Goal: Task Accomplishment & Management: Complete application form

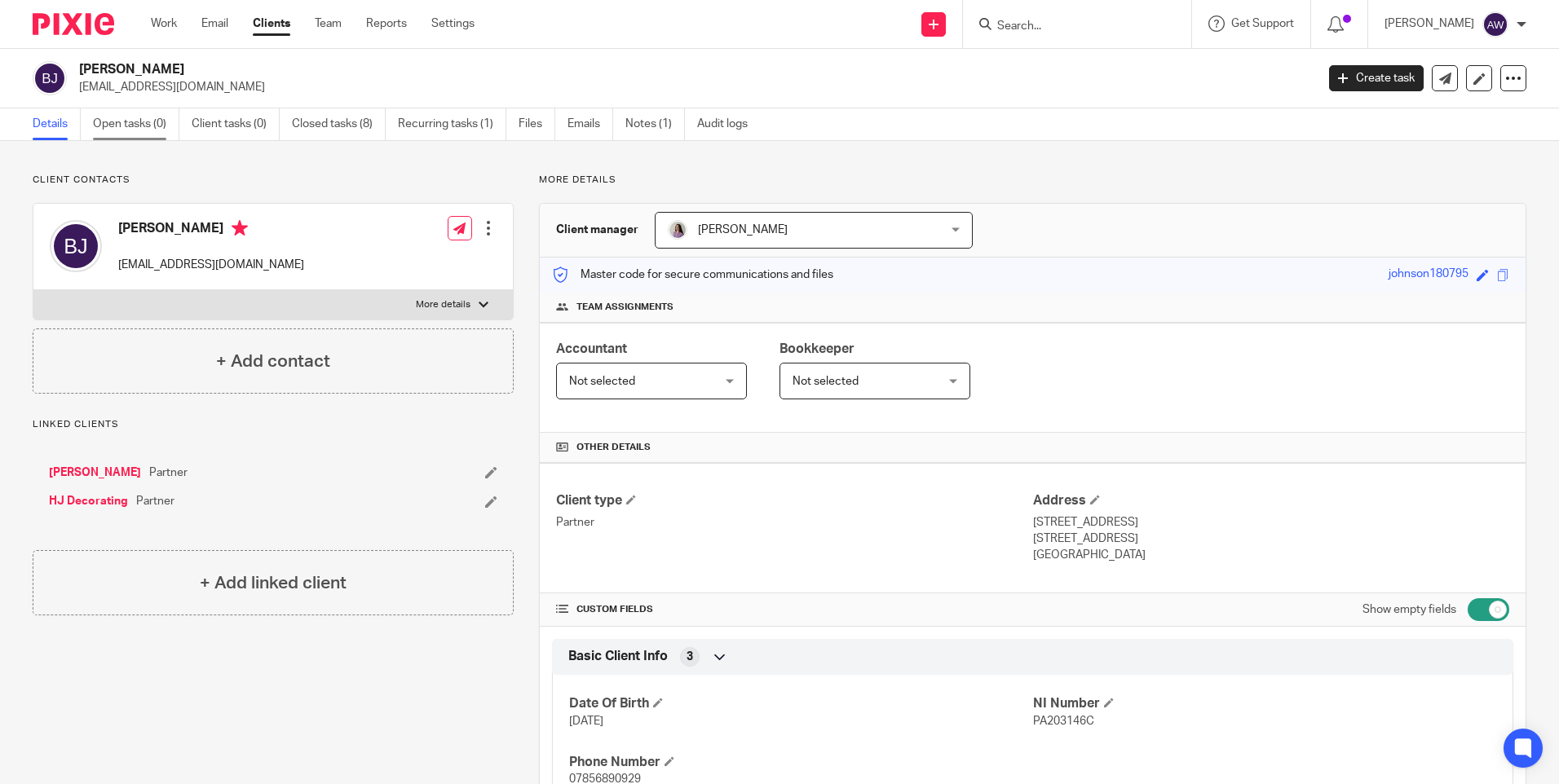
click at [127, 125] on link "Open tasks (0)" at bounding box center [136, 124] width 86 height 32
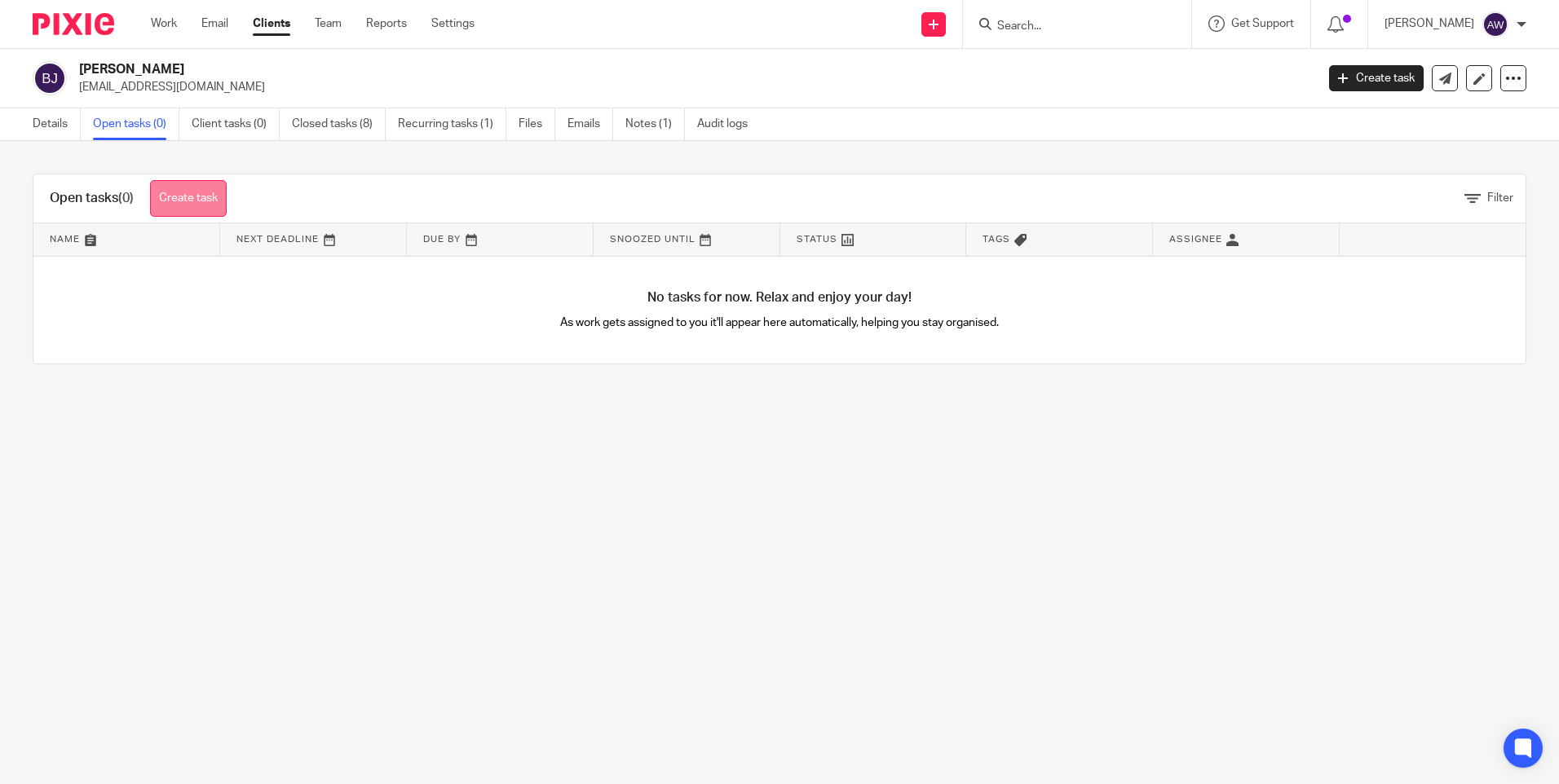
click at [200, 201] on link "Create task" at bounding box center [188, 198] width 76 height 37
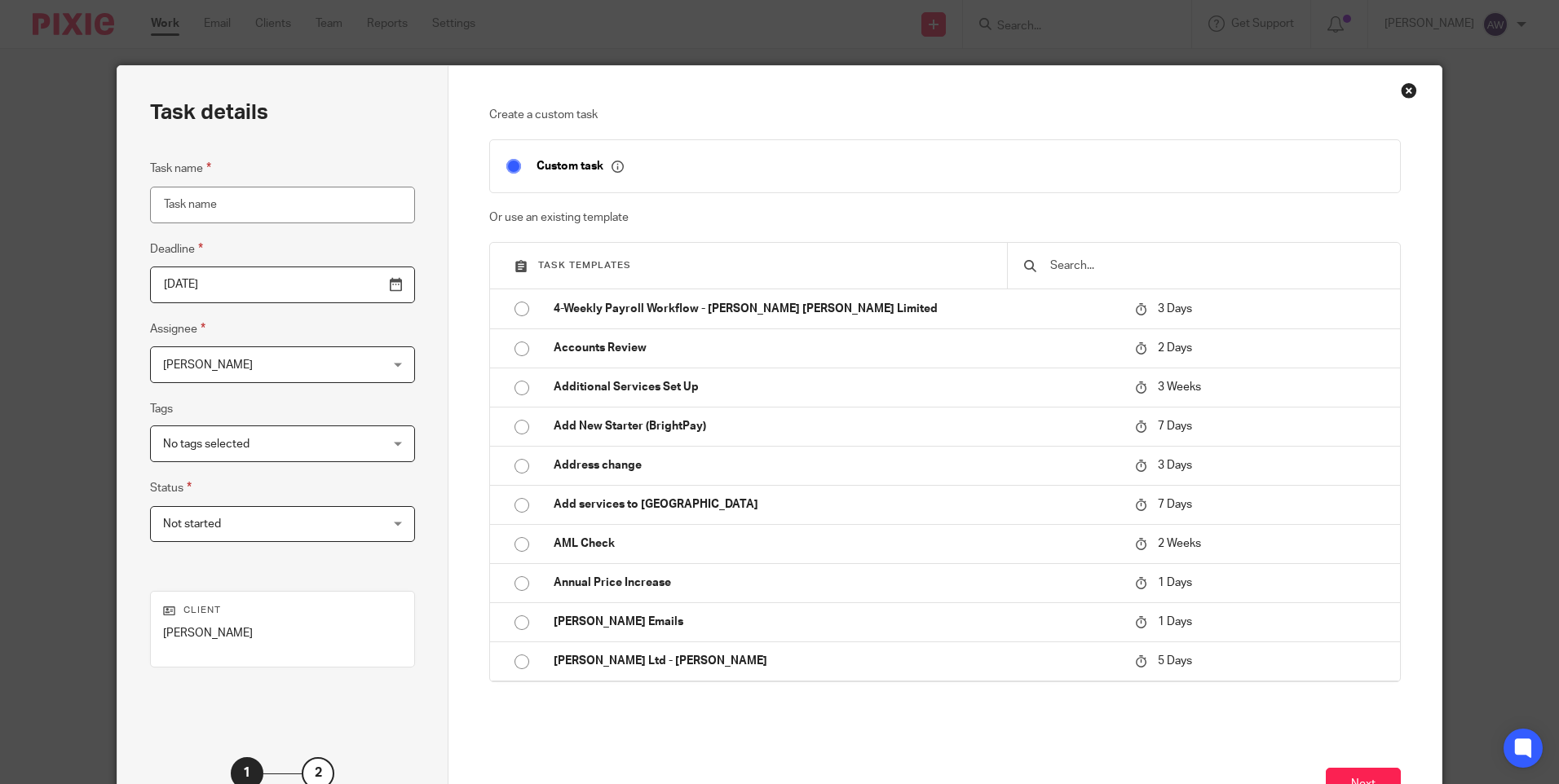
click at [198, 211] on input "Task name" at bounding box center [282, 205] width 265 height 37
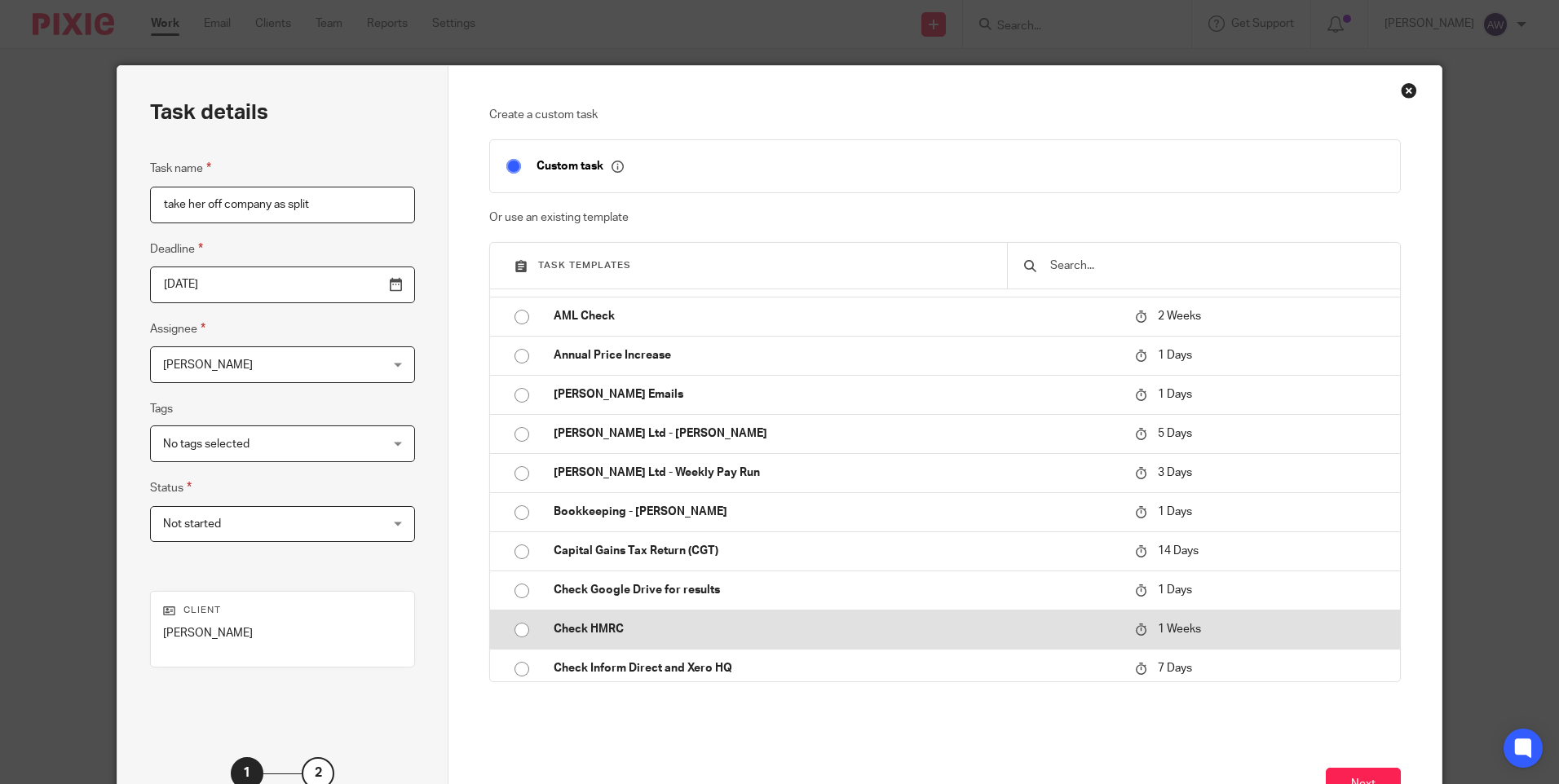
scroll to position [245, 0]
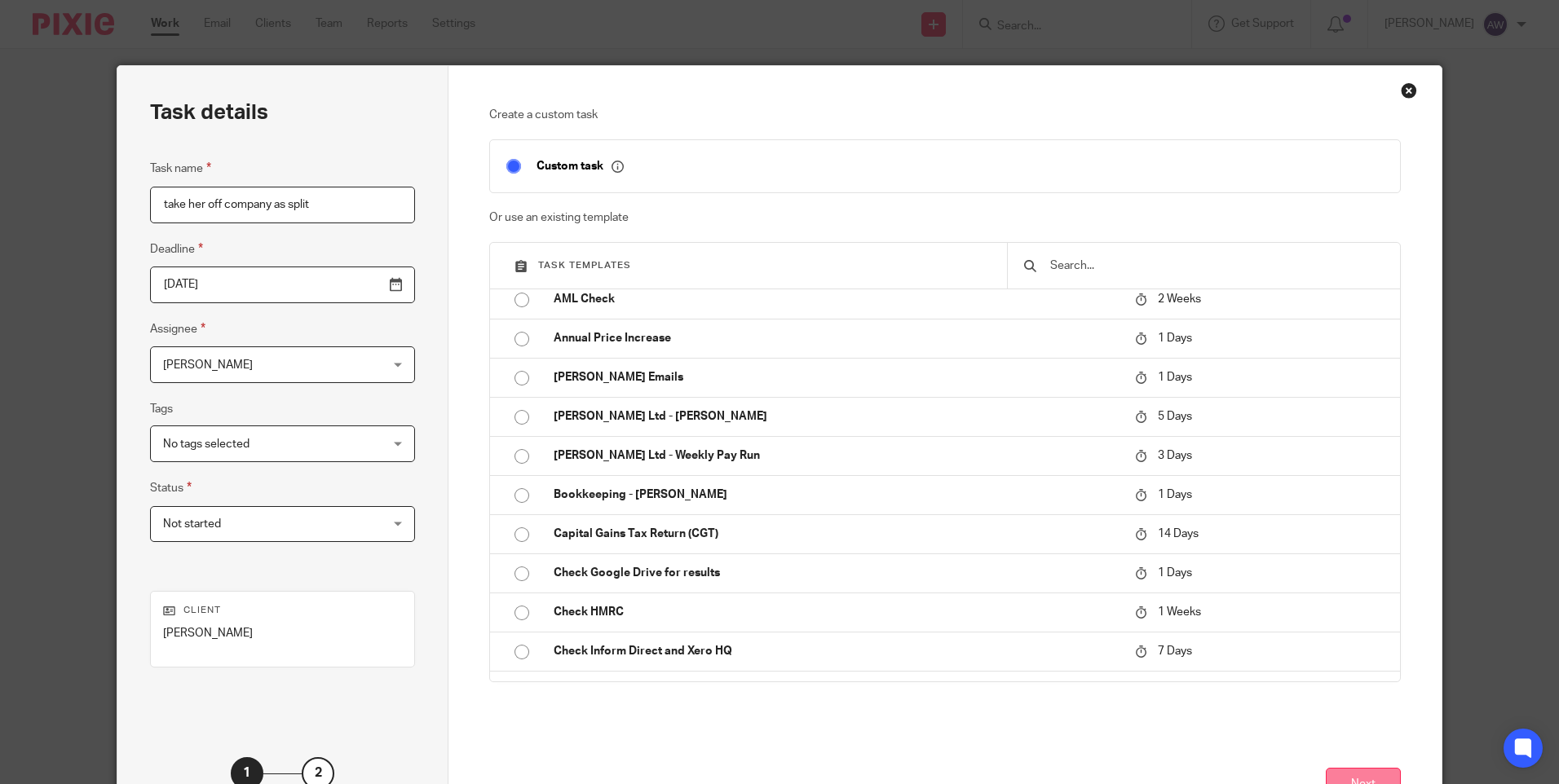
type input "take her off company as split"
click at [1350, 777] on button "Next" at bounding box center [1363, 786] width 75 height 35
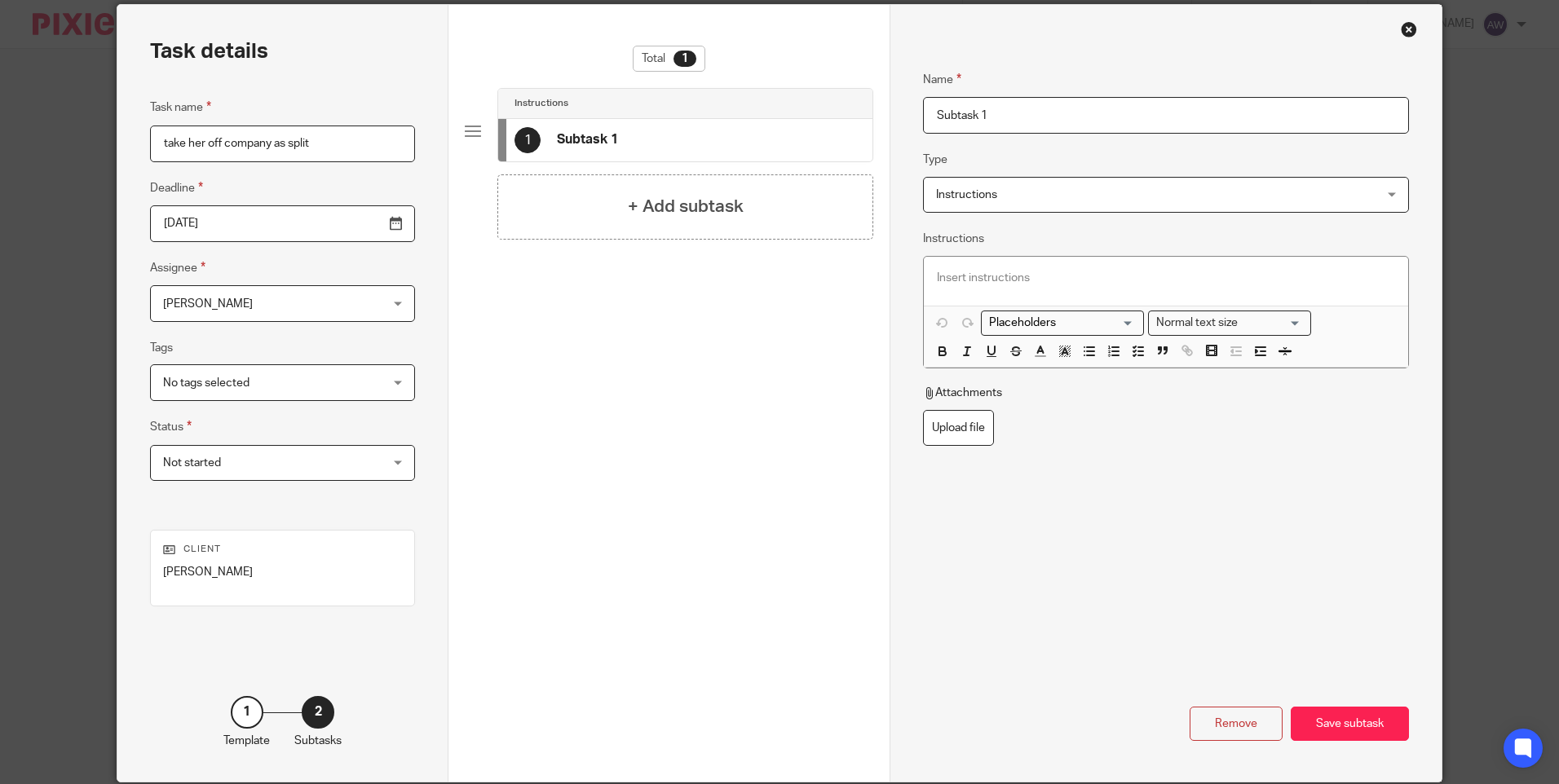
scroll to position [124, 0]
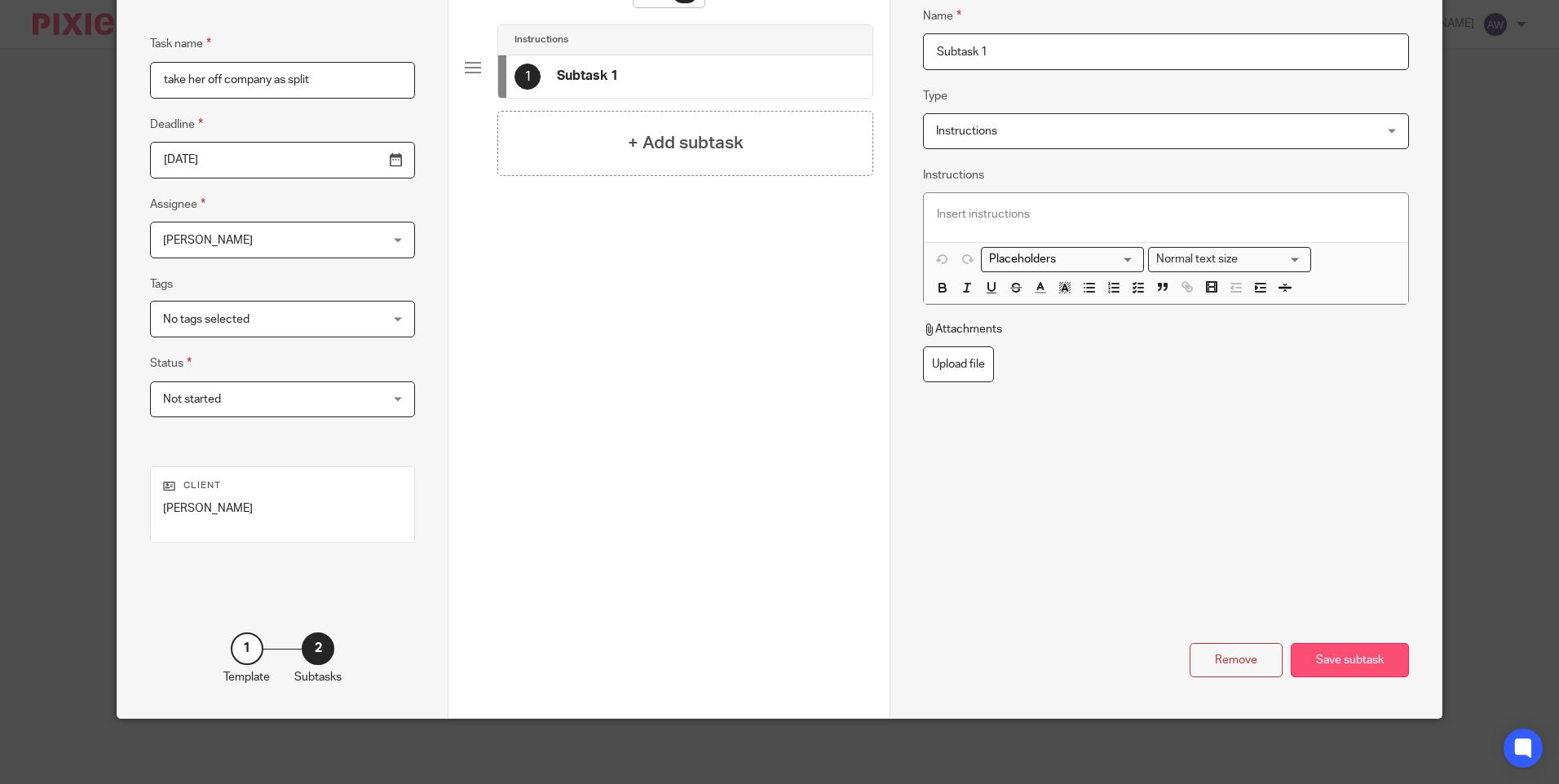
click at [1336, 655] on div "Save subtask" at bounding box center [1350, 660] width 118 height 35
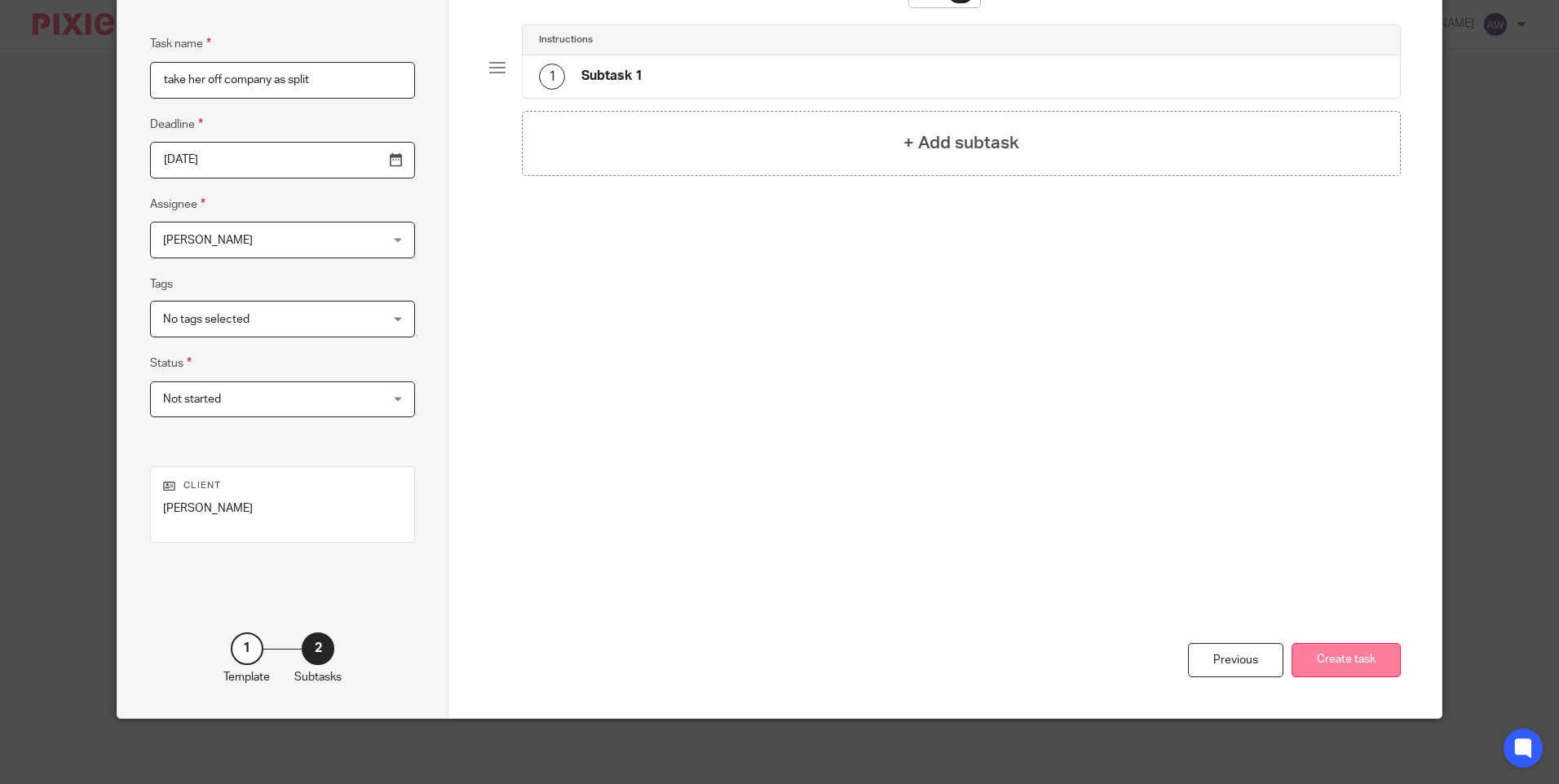
click at [1330, 661] on button "Create task" at bounding box center [1347, 660] width 110 height 35
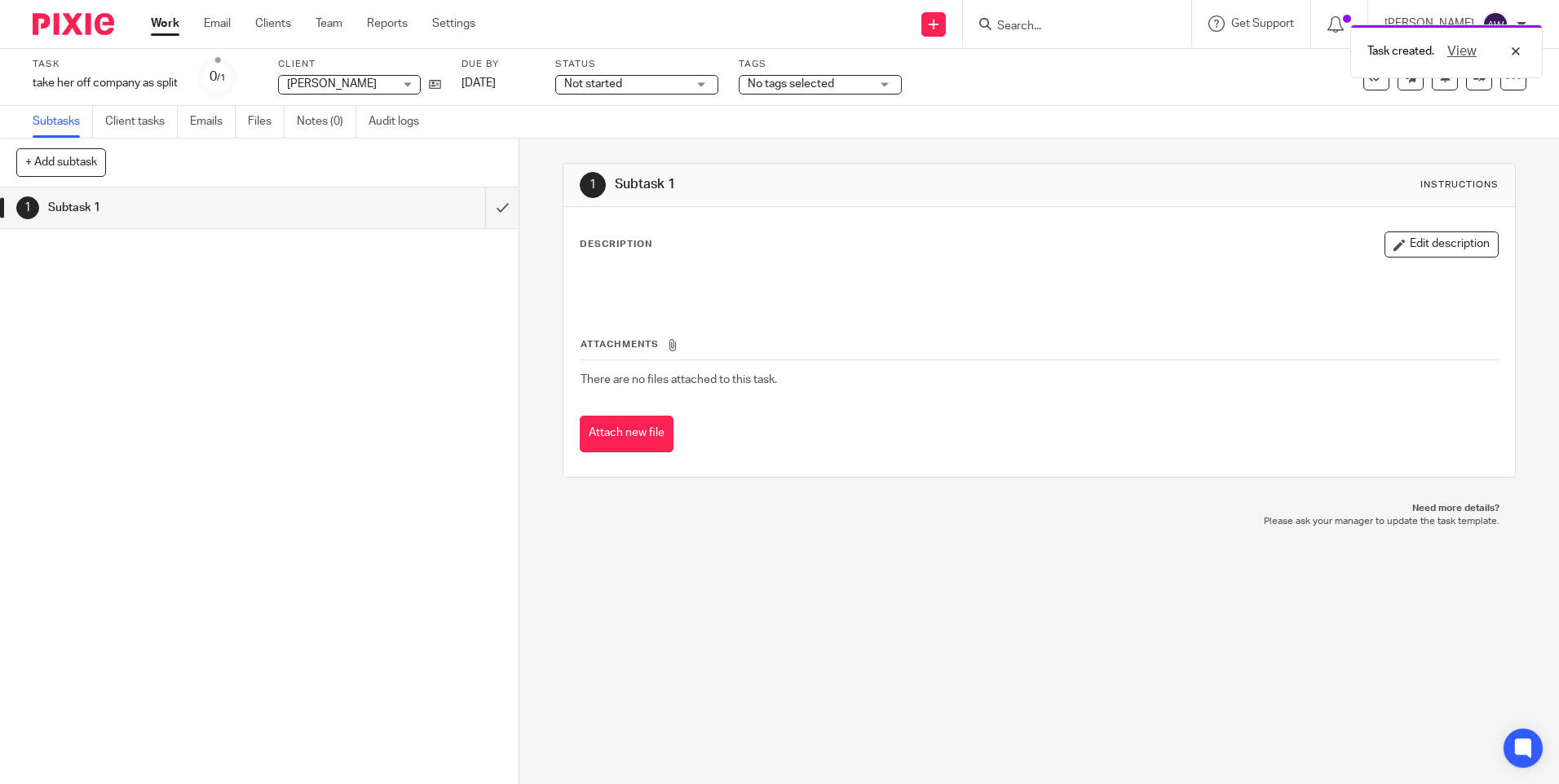
click at [1026, 27] on div "Task created. View" at bounding box center [1161, 47] width 763 height 62
click at [1013, 22] on div "Task created. View" at bounding box center [1161, 47] width 763 height 62
click at [1005, 29] on div "Task created. View" at bounding box center [1161, 47] width 763 height 62
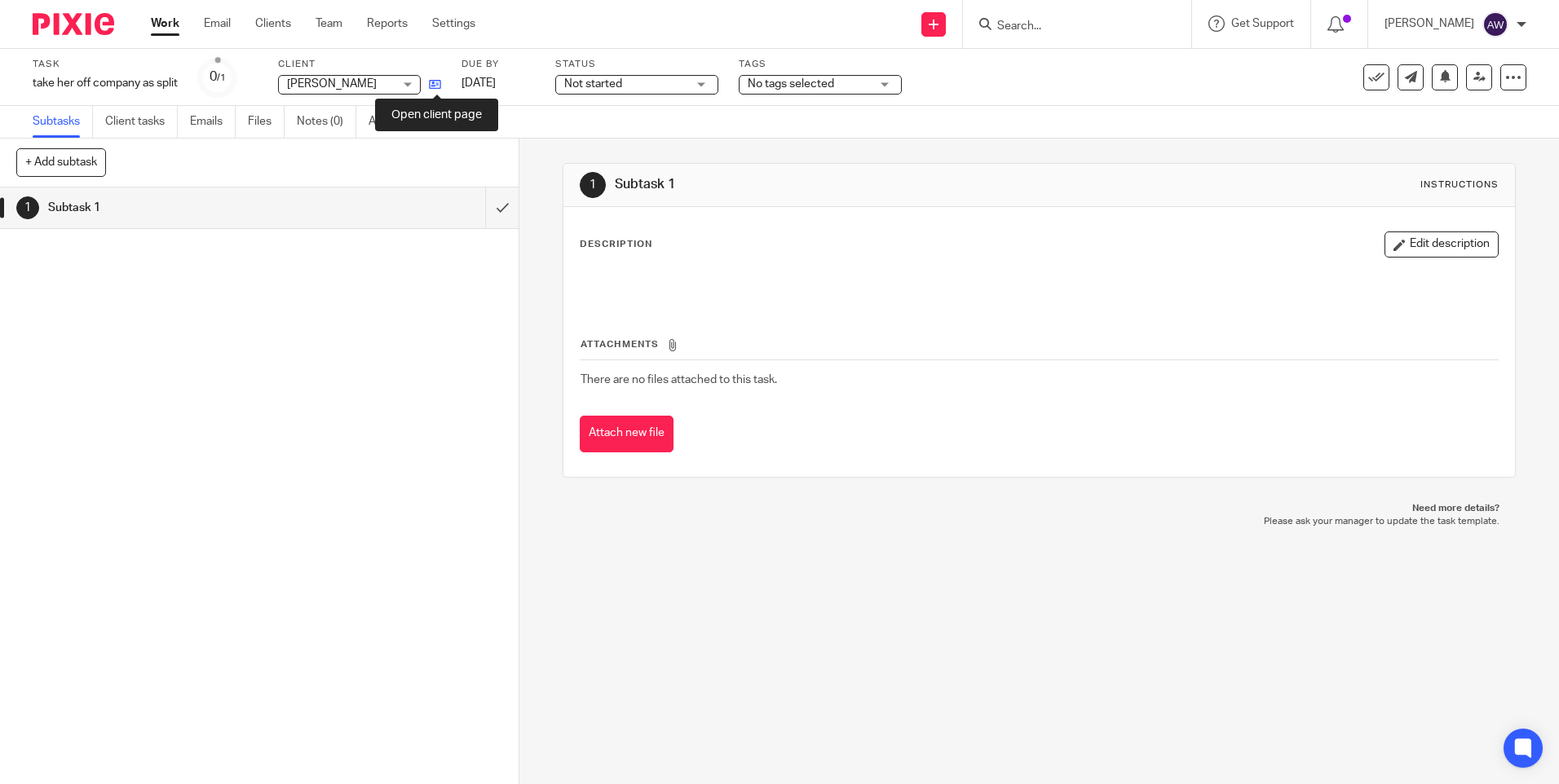
click at [435, 85] on icon at bounding box center [435, 84] width 12 height 12
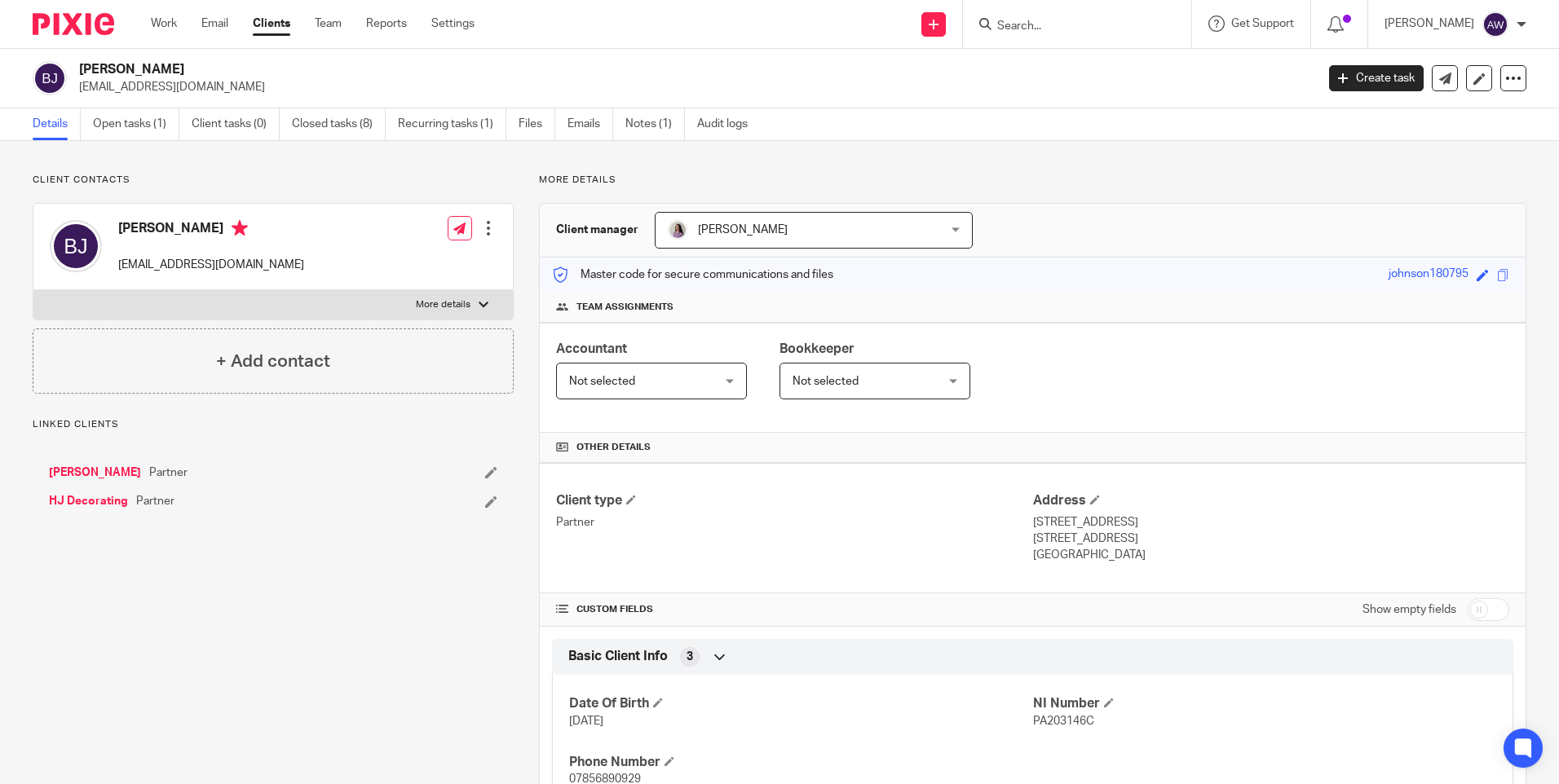
click at [85, 500] on link "HJ Decorating" at bounding box center [88, 502] width 79 height 17
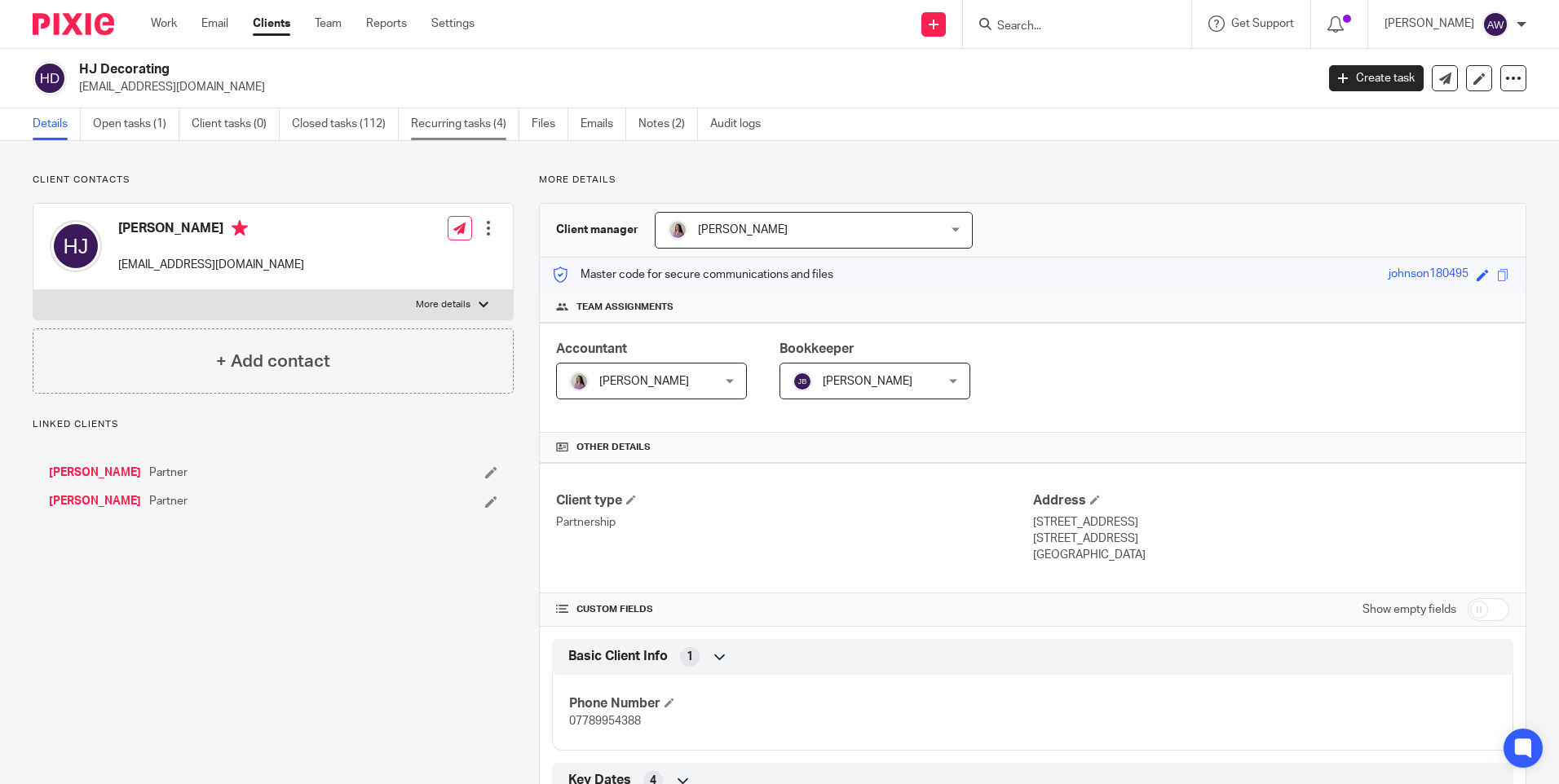
click at [480, 121] on link "Recurring tasks (4)" at bounding box center [465, 124] width 109 height 32
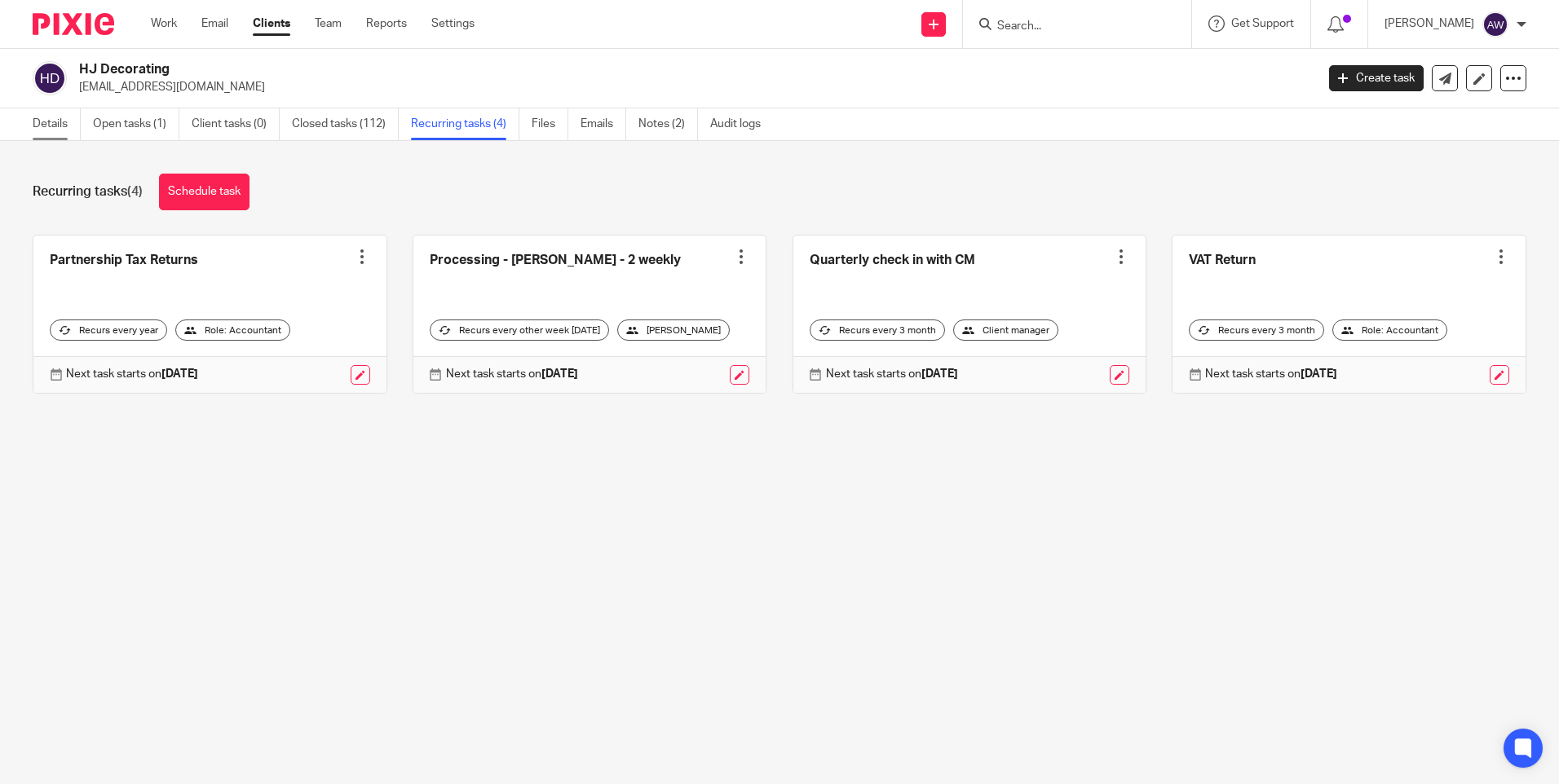
click at [56, 120] on link "Details" at bounding box center [56, 124] width 48 height 32
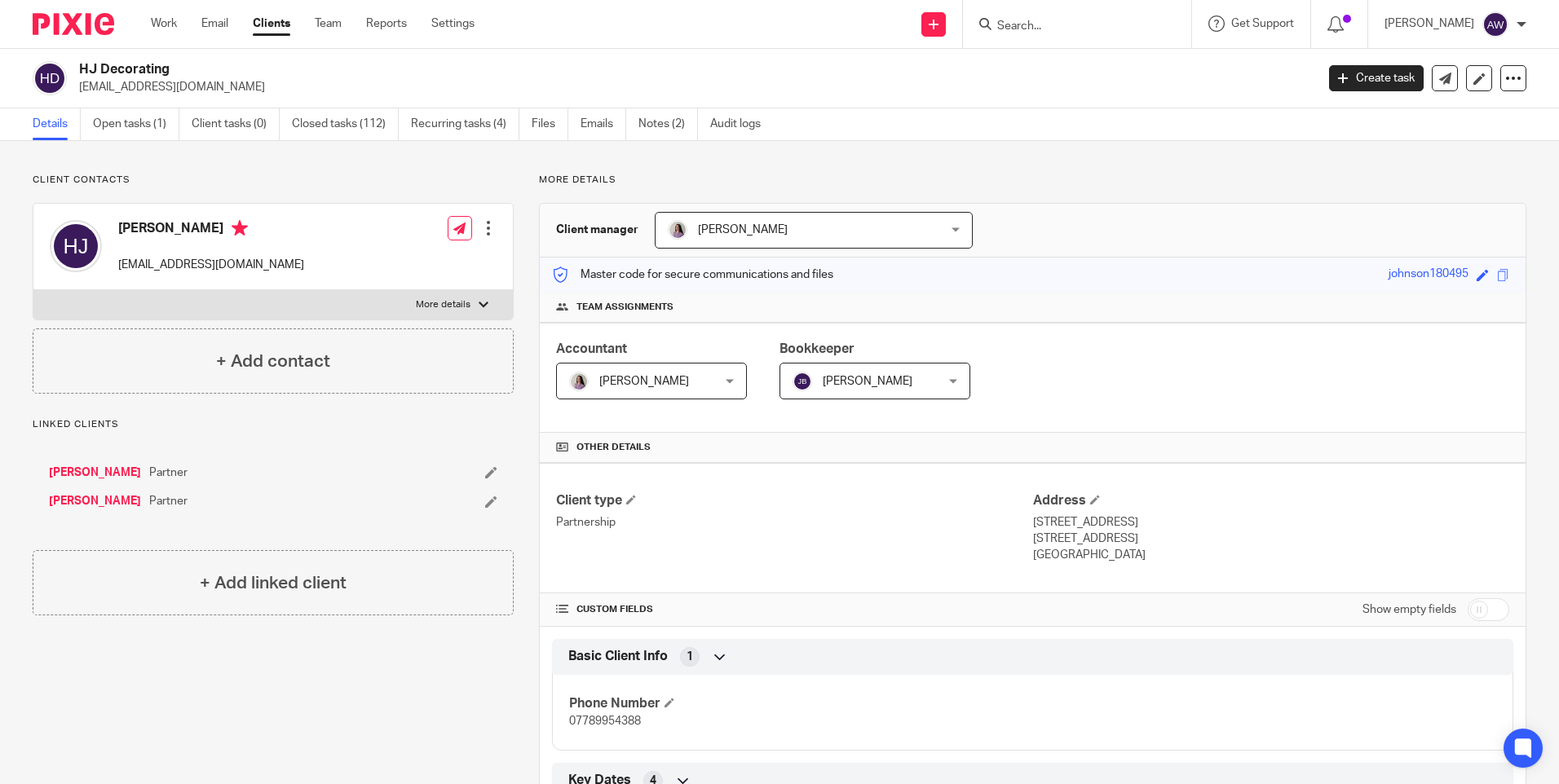
click at [100, 499] on link "[PERSON_NAME]" at bounding box center [95, 502] width 92 height 17
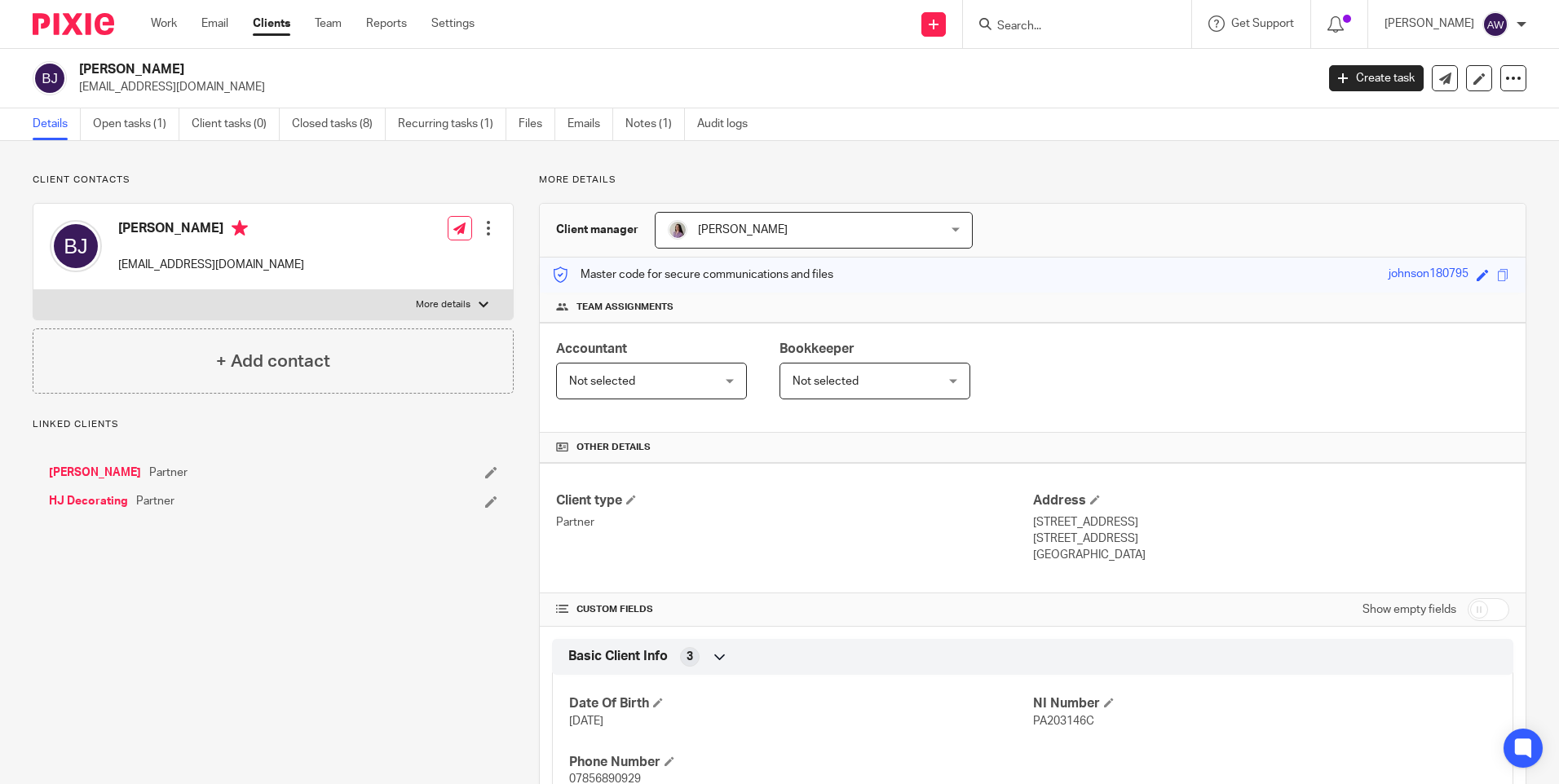
click at [1468, 614] on input "checkbox" at bounding box center [1488, 610] width 41 height 23
checkbox input "true"
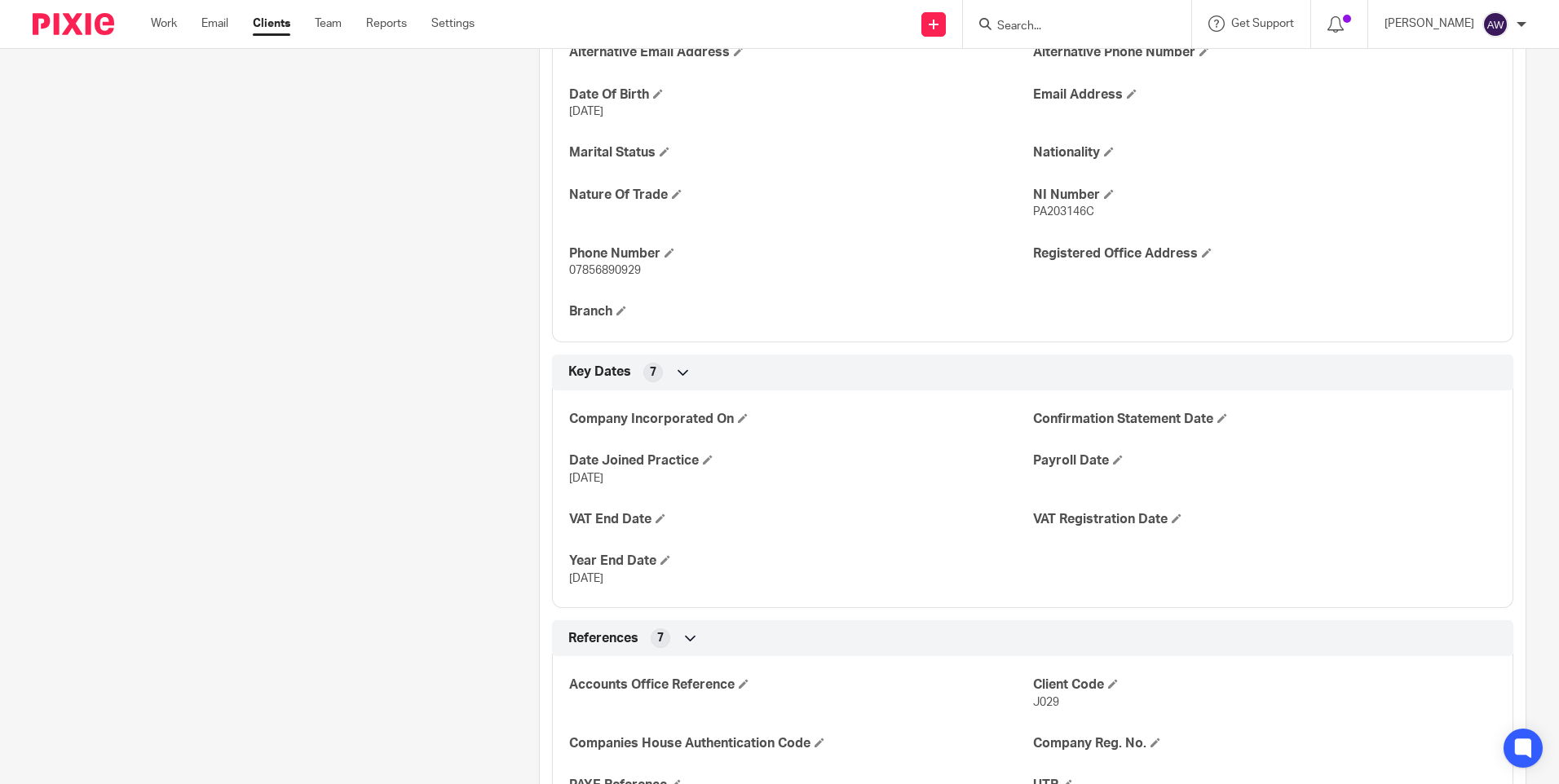
scroll to position [816, 0]
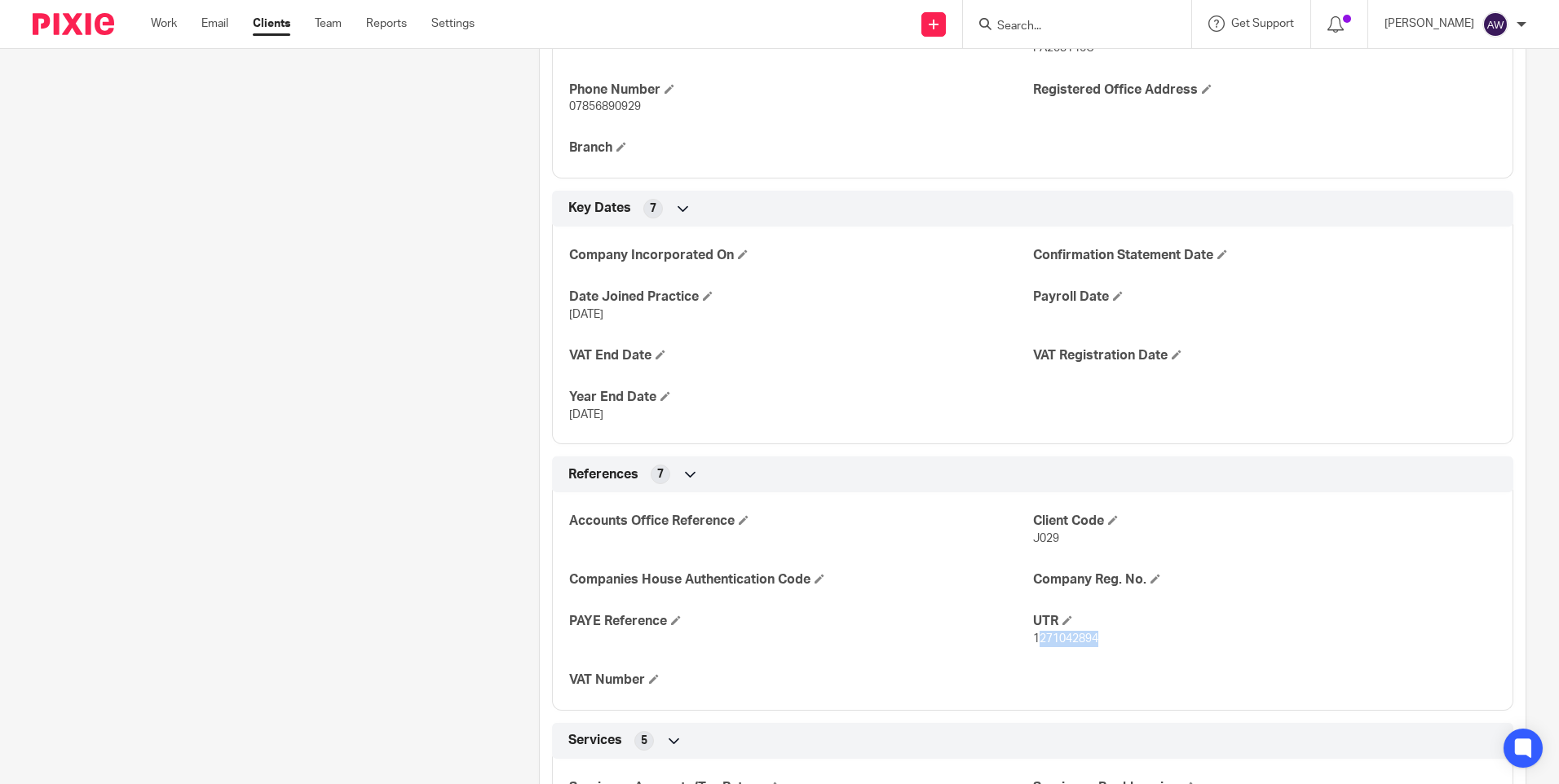
drag, startPoint x: 1028, startPoint y: 638, endPoint x: 1108, endPoint y: 637, distance: 80.0
click at [1108, 637] on p "1271042894" at bounding box center [1264, 640] width 463 height 17
drag, startPoint x: 1108, startPoint y: 637, endPoint x: 1038, endPoint y: 657, distance: 72.8
click at [1038, 657] on div "Accounts Office Reference Client Code J029 Companies House Authentication Code …" at bounding box center [1032, 595] width 962 height 230
drag, startPoint x: 1018, startPoint y: 636, endPoint x: 1099, endPoint y: 641, distance: 81.2
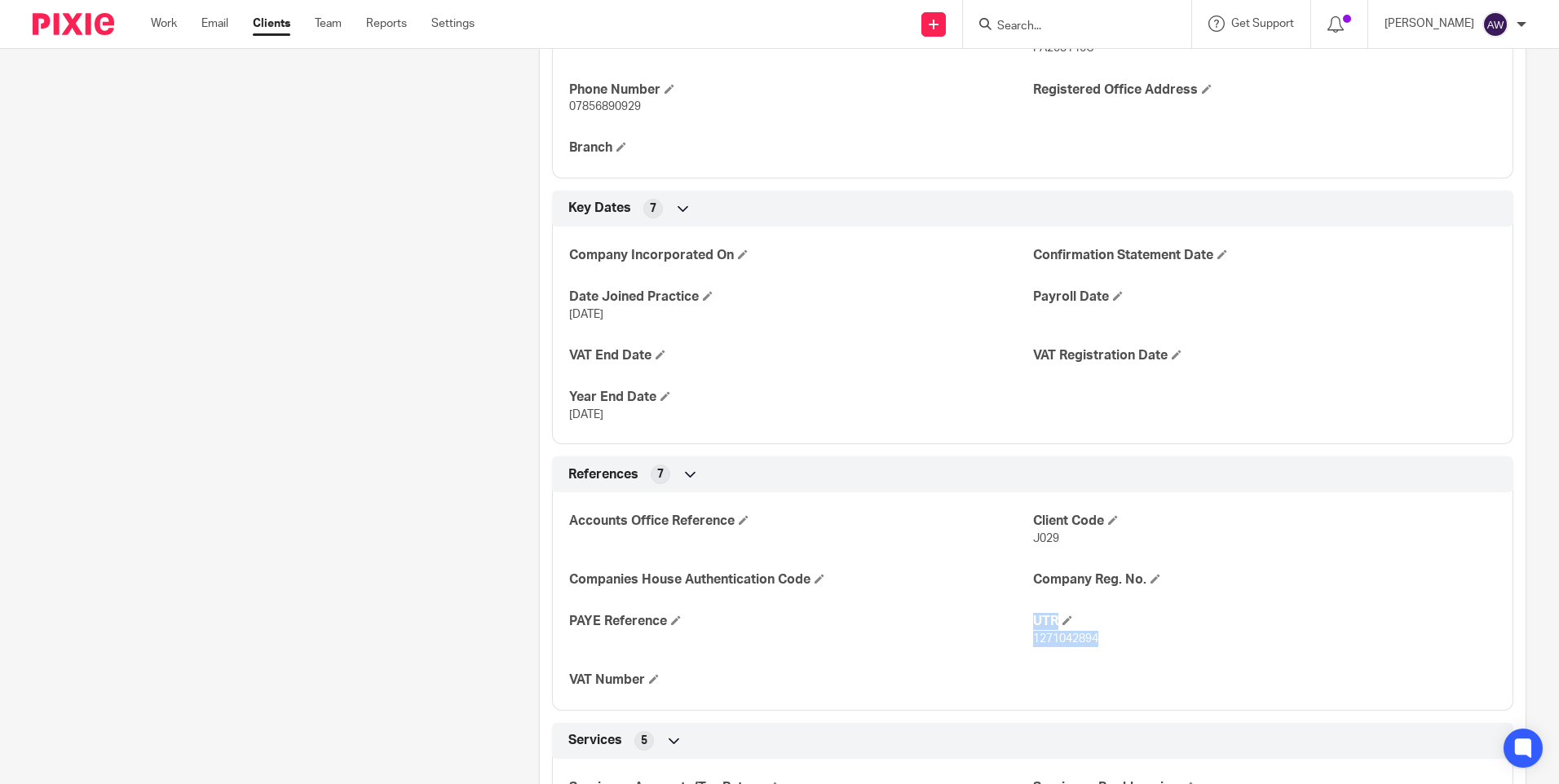
click at [1099, 641] on div "Accounts Office Reference Client Code J029 Companies House Authentication Code …" at bounding box center [1032, 595] width 962 height 230
drag, startPoint x: 1099, startPoint y: 641, endPoint x: 1045, endPoint y: 660, distance: 57.2
click at [1053, 655] on div "Accounts Office Reference Client Code J029 Companies House Authentication Code …" at bounding box center [1032, 595] width 962 height 230
drag, startPoint x: 1016, startPoint y: 612, endPoint x: 1099, endPoint y: 633, distance: 85.6
click at [1099, 633] on div "Accounts Office Reference Client Code J029 Companies House Authentication Code …" at bounding box center [1032, 595] width 962 height 230
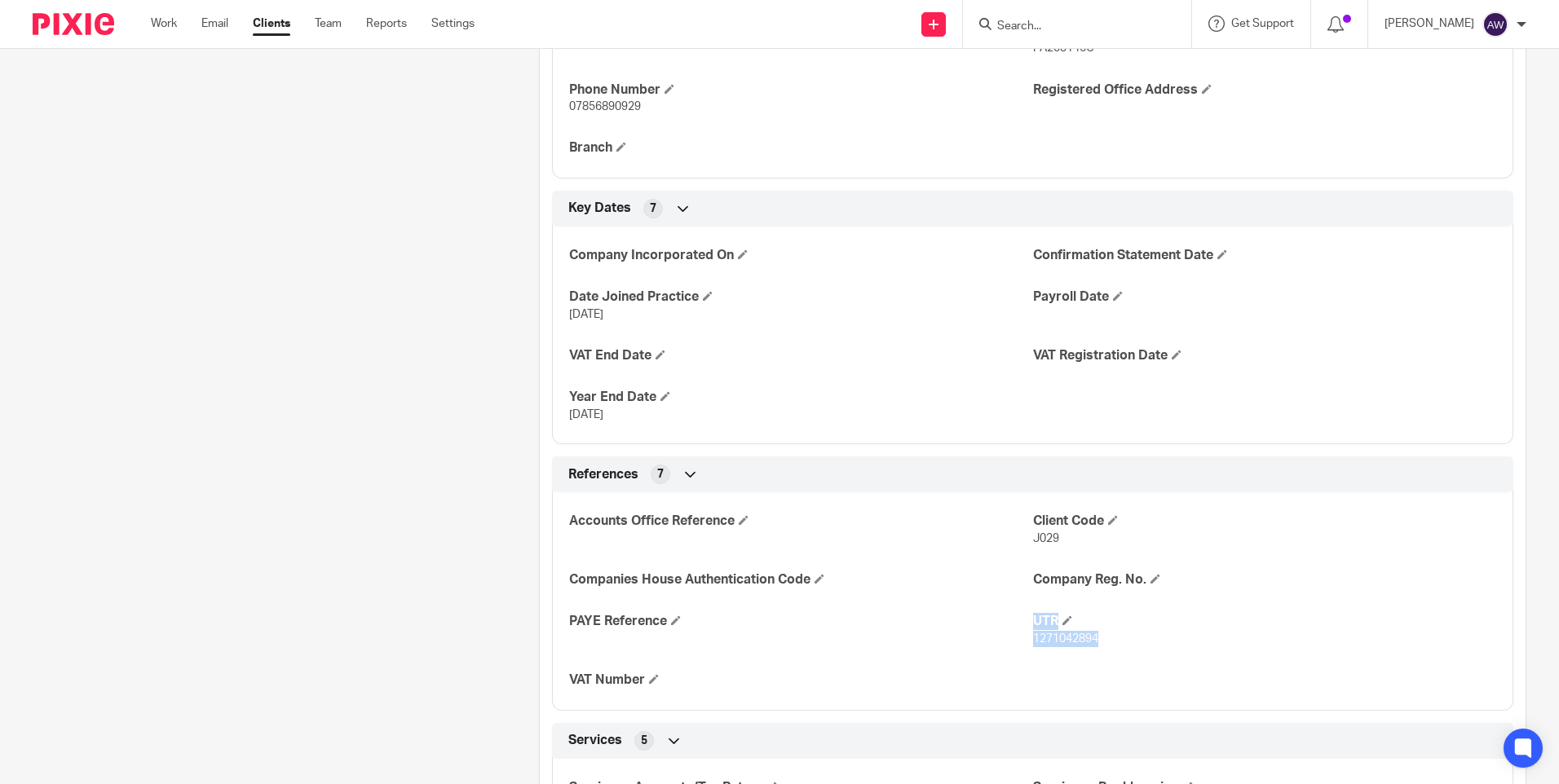
drag, startPoint x: 1099, startPoint y: 633, endPoint x: 1074, endPoint y: 640, distance: 26.0
copy div "UTR 1271042894"
click at [1476, 544] on p "J029" at bounding box center [1264, 539] width 463 height 17
drag, startPoint x: 1025, startPoint y: 639, endPoint x: 1097, endPoint y: 636, distance: 72.1
click at [1097, 636] on p "1271042894" at bounding box center [1264, 640] width 463 height 17
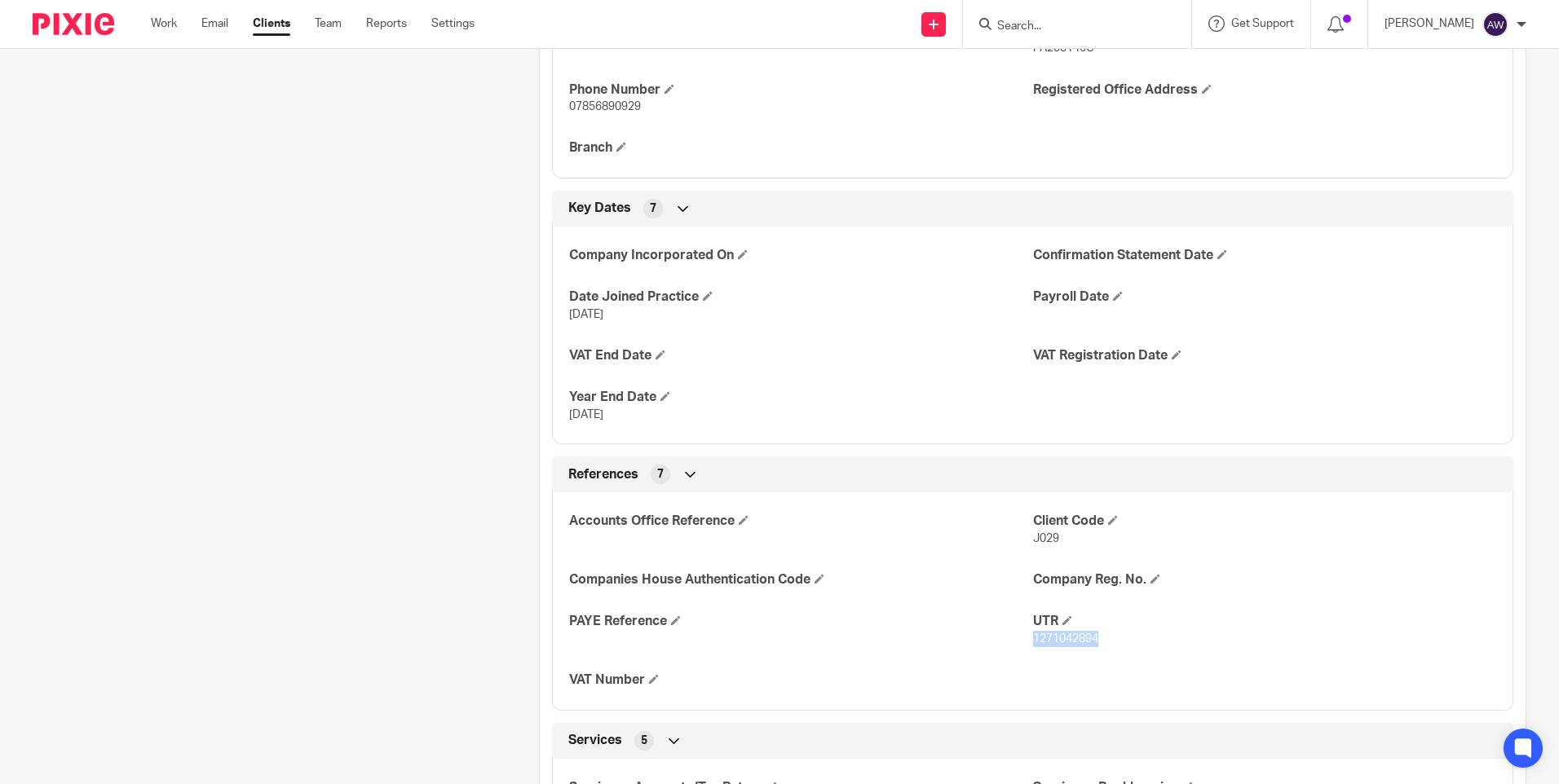
drag, startPoint x: 1097, startPoint y: 636, endPoint x: 1079, endPoint y: 640, distance: 18.4
copy span "1271042894"
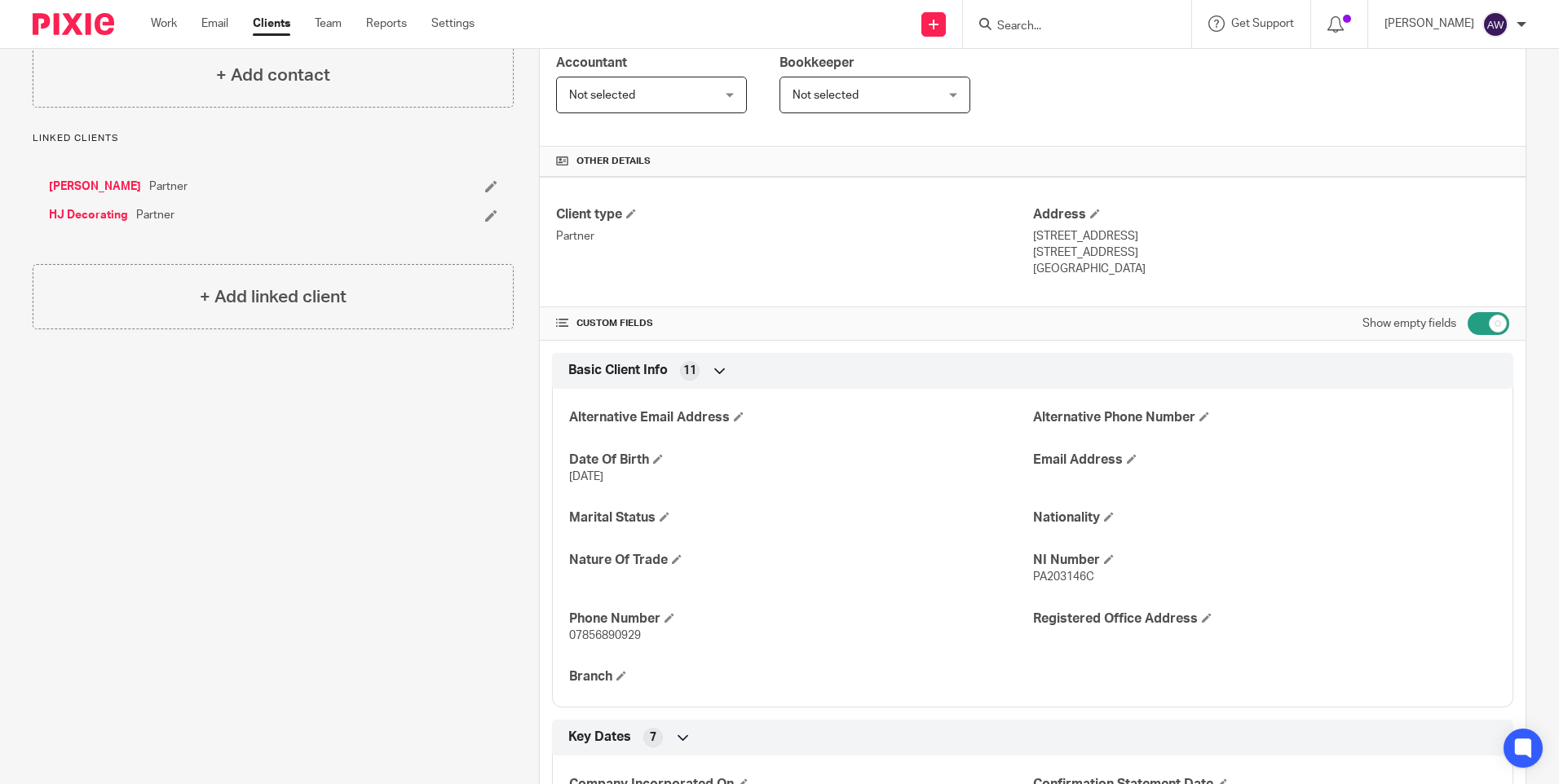
scroll to position [0, 0]
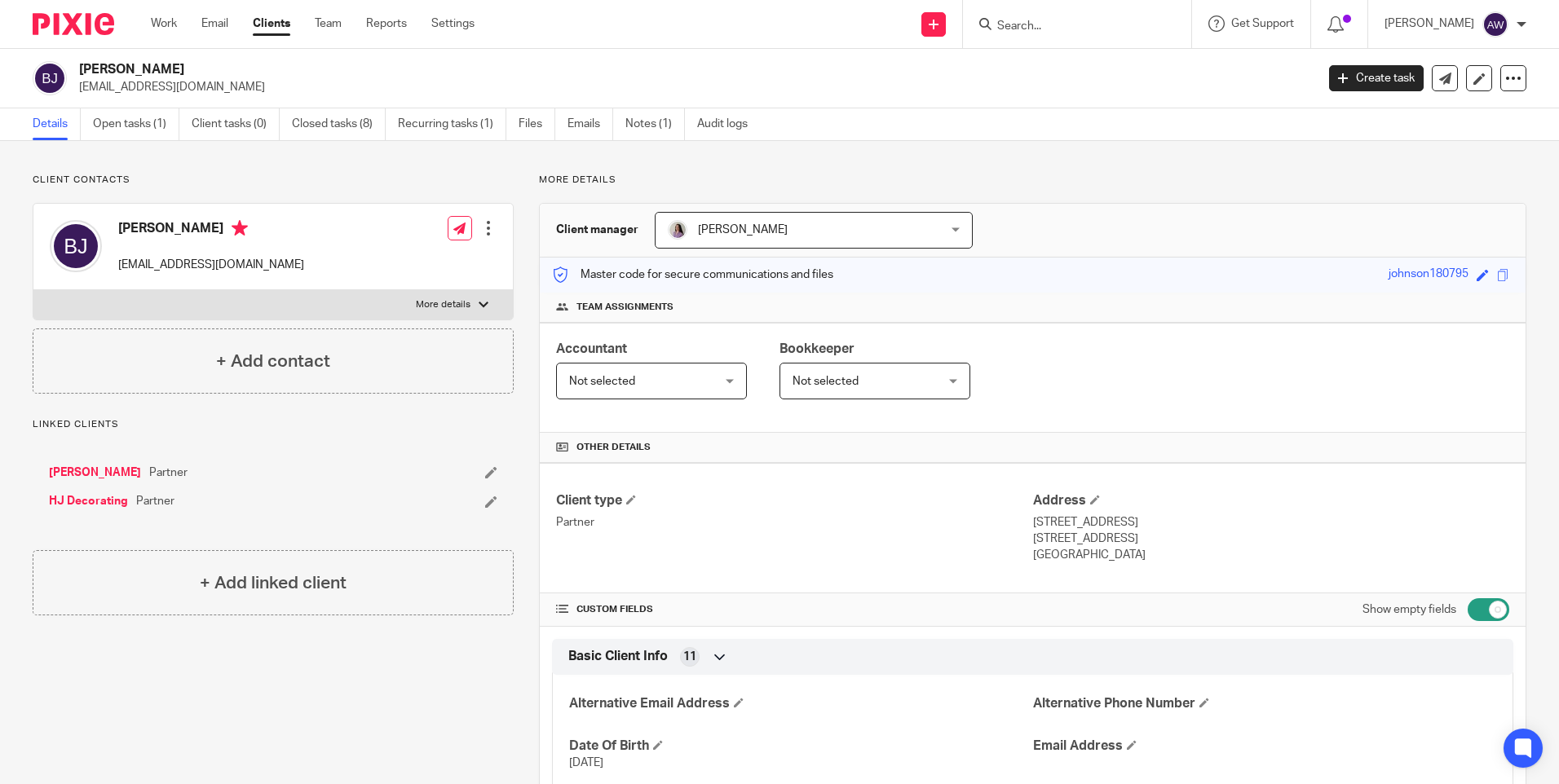
click at [90, 501] on link "HJ Decorating" at bounding box center [88, 502] width 79 height 17
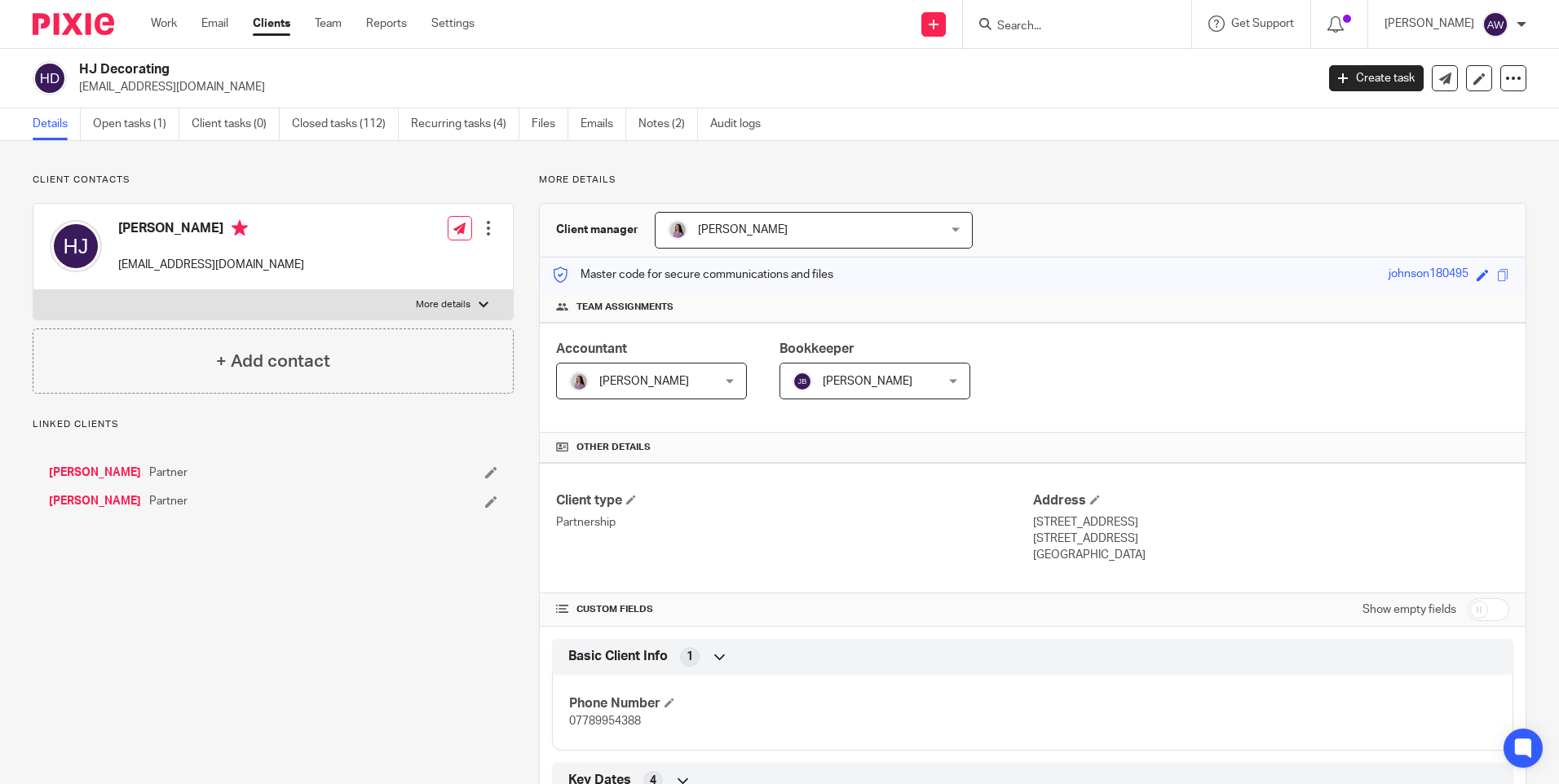
click at [1454, 610] on div "Show empty fields" at bounding box center [1435, 609] width 147 height 32
click at [1468, 610] on input "checkbox" at bounding box center [1488, 610] width 41 height 23
checkbox input "true"
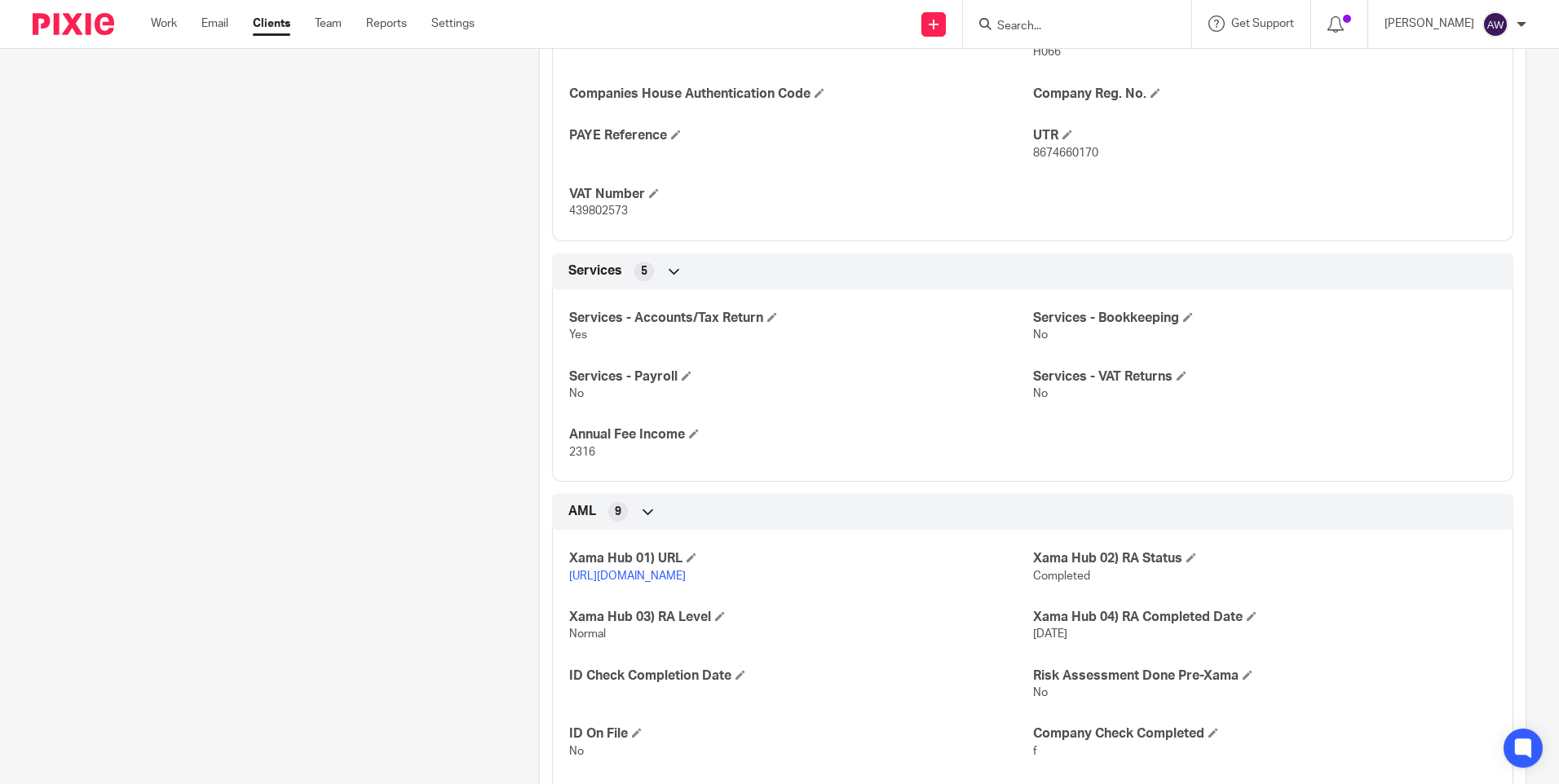
scroll to position [1142, 0]
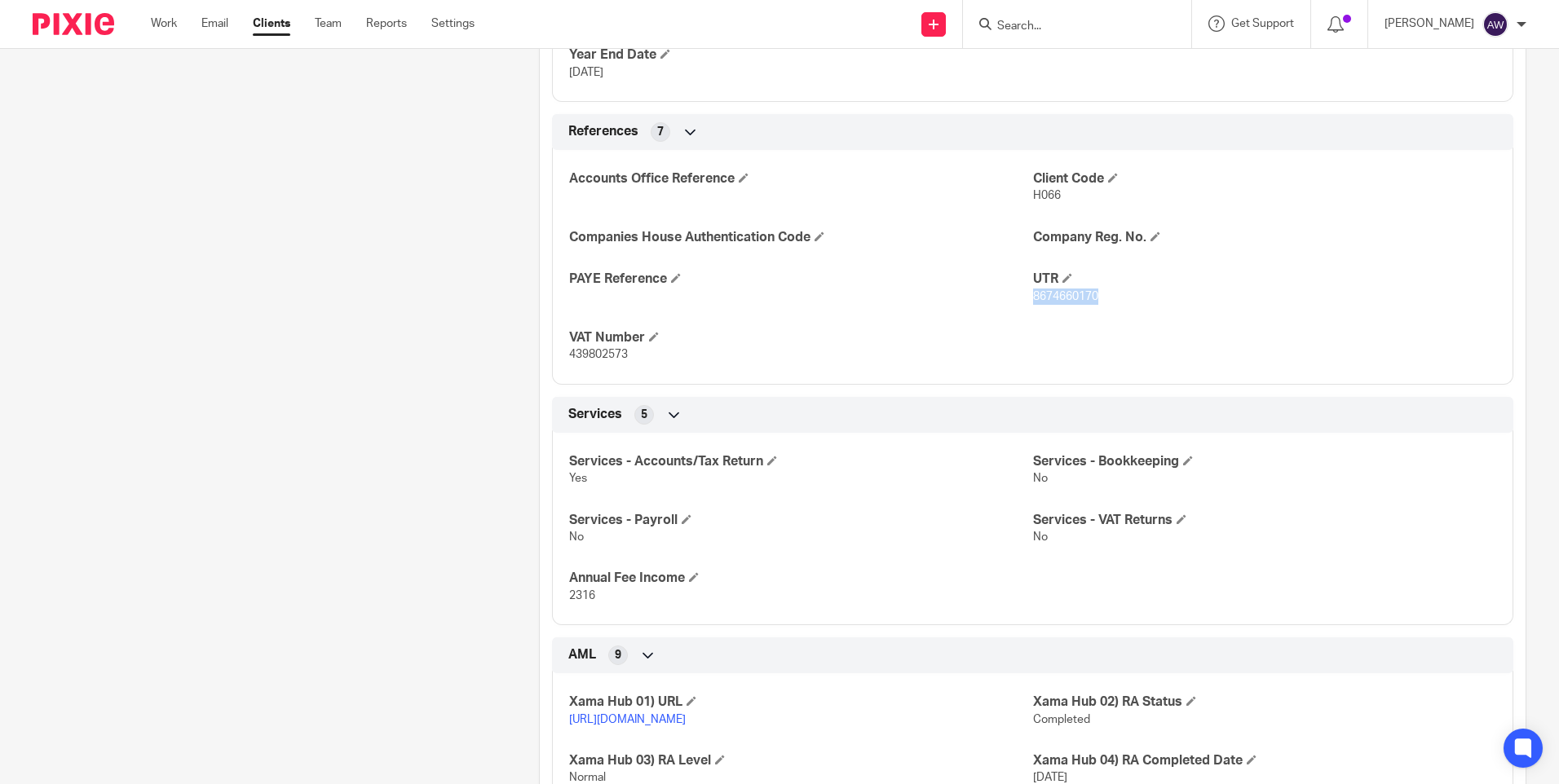
drag, startPoint x: 1026, startPoint y: 295, endPoint x: 1091, endPoint y: 294, distance: 65.0
click at [1091, 294] on span "8674660170" at bounding box center [1065, 297] width 66 height 12
drag, startPoint x: 1091, startPoint y: 294, endPoint x: 1079, endPoint y: 294, distance: 12.0
copy span "8674660170"
